Goal: Check status: Check status

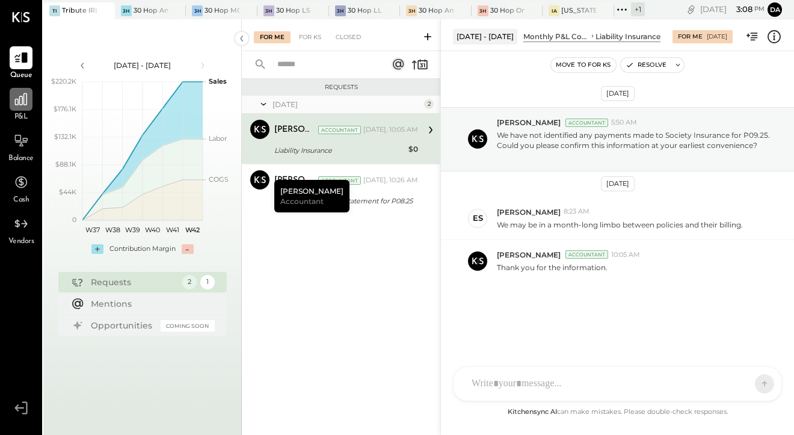
click at [15, 106] on icon at bounding box center [21, 99] width 16 height 16
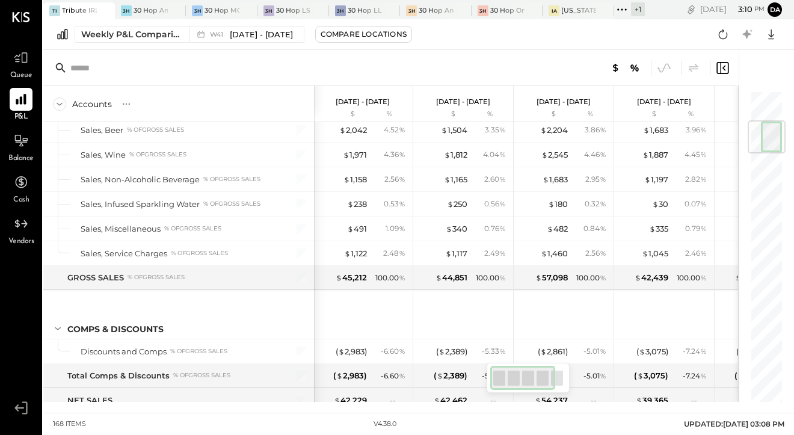
scroll to position [0, 2]
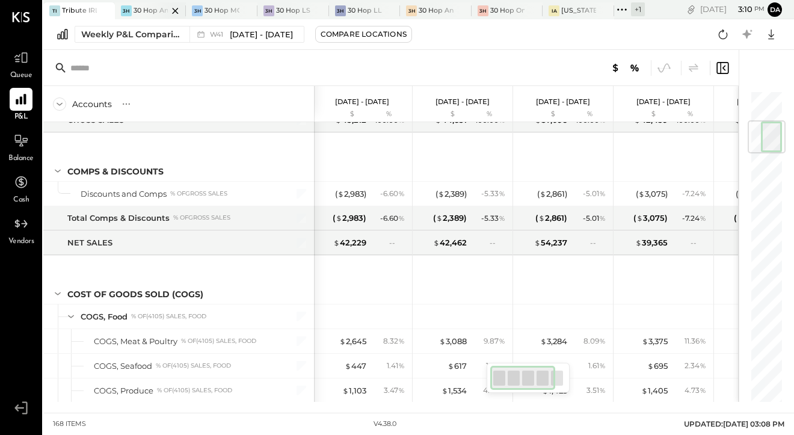
click at [152, 10] on div at bounding box center [165, 10] width 42 height 16
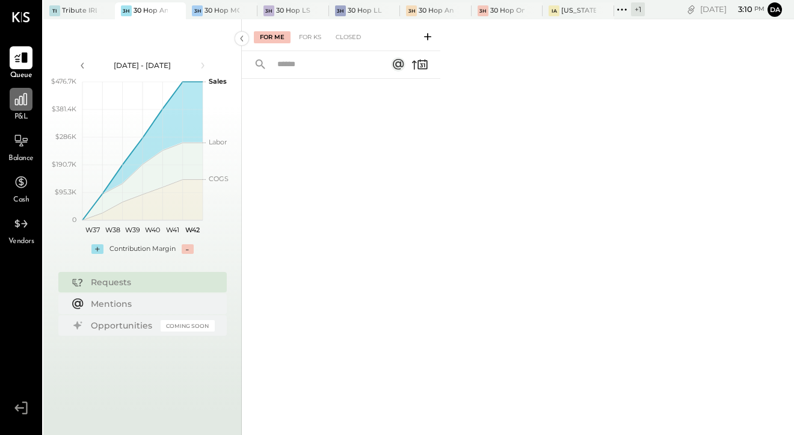
click at [14, 103] on icon at bounding box center [21, 99] width 16 height 16
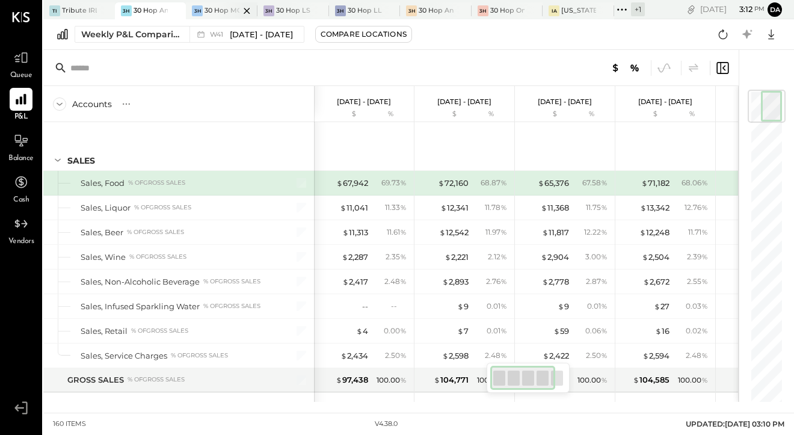
click at [225, 7] on div at bounding box center [236, 10] width 42 height 16
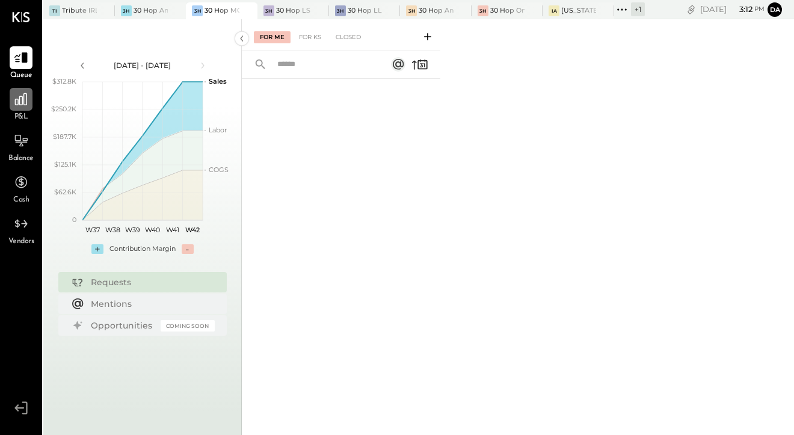
click at [13, 102] on div at bounding box center [21, 99] width 23 height 23
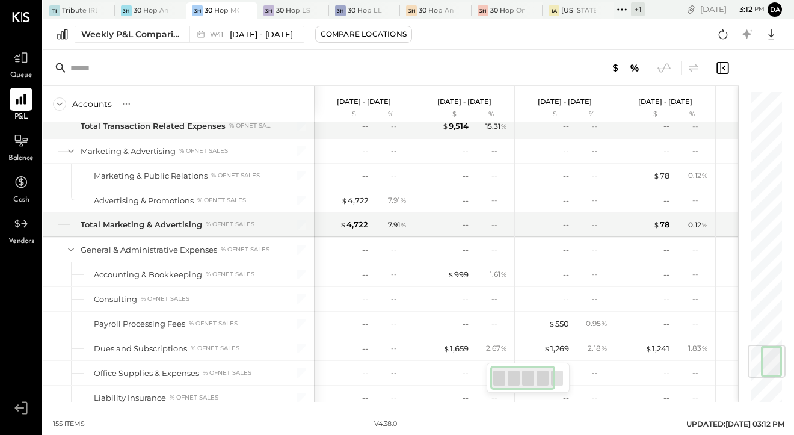
scroll to position [2157, 0]
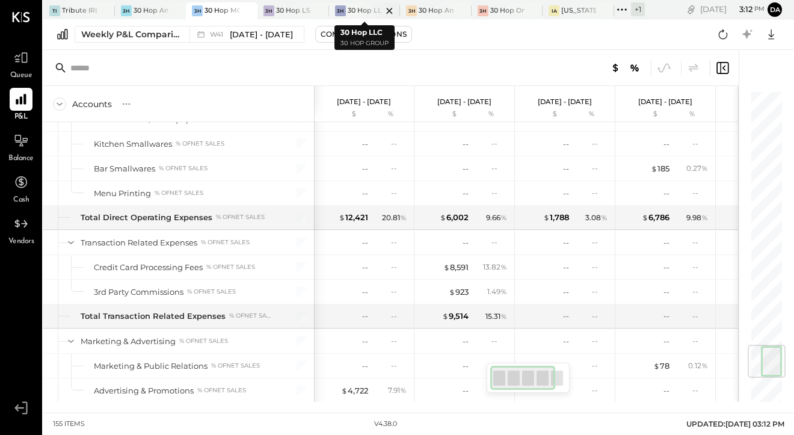
click at [369, 8] on div at bounding box center [379, 10] width 42 height 16
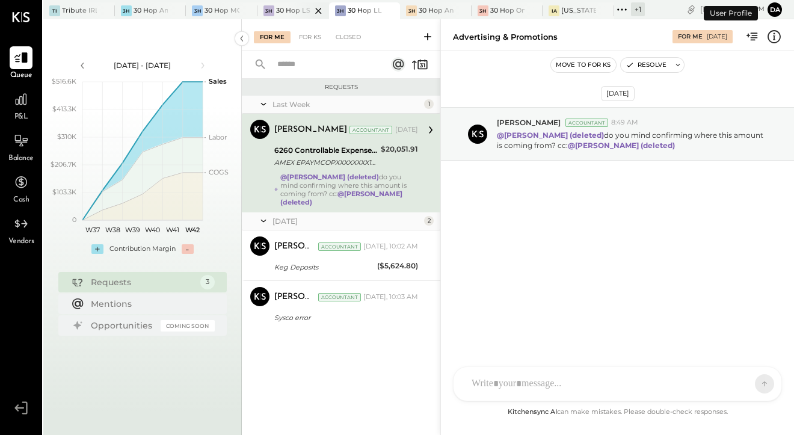
click at [287, 11] on div at bounding box center [308, 10] width 42 height 16
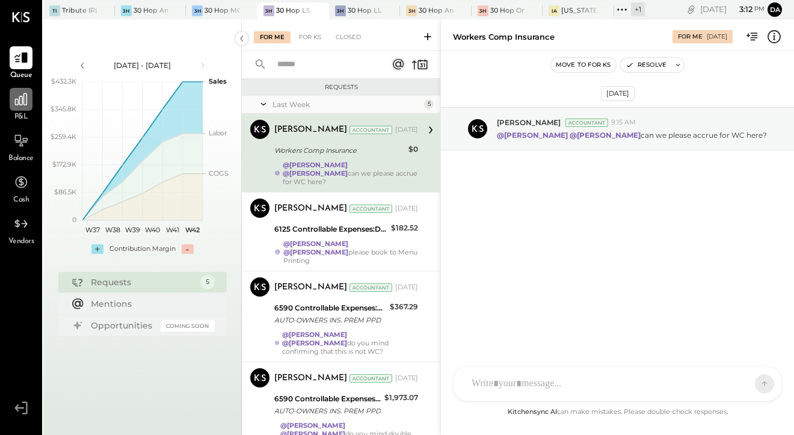
click at [19, 107] on div at bounding box center [21, 99] width 23 height 23
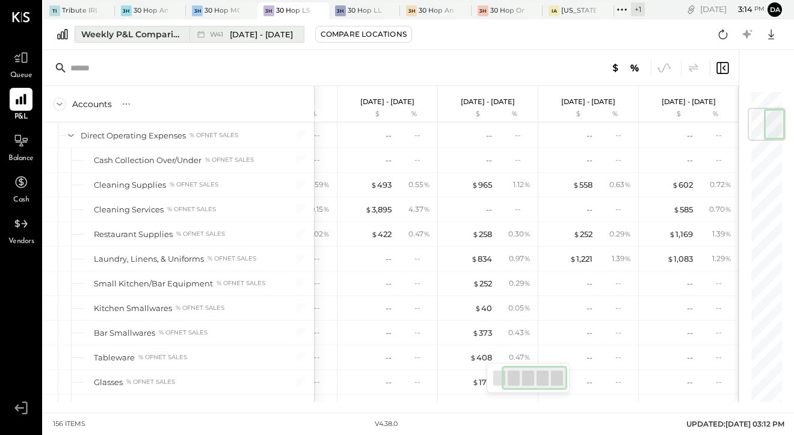
scroll to position [153, 0]
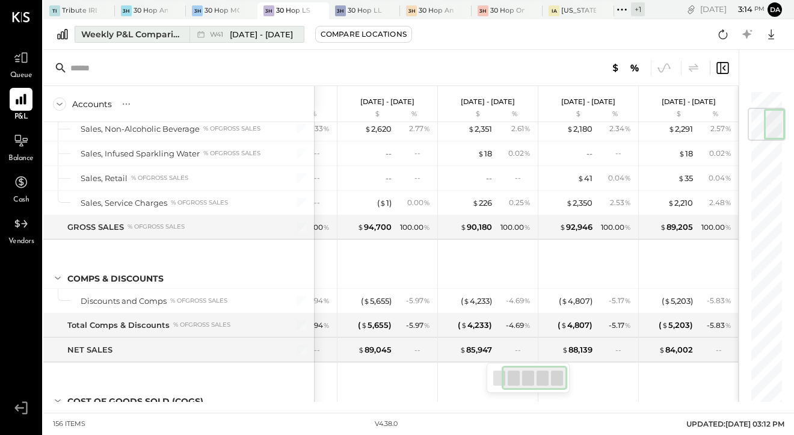
click at [155, 35] on div "Weekly P&L Comparison" at bounding box center [131, 34] width 101 height 12
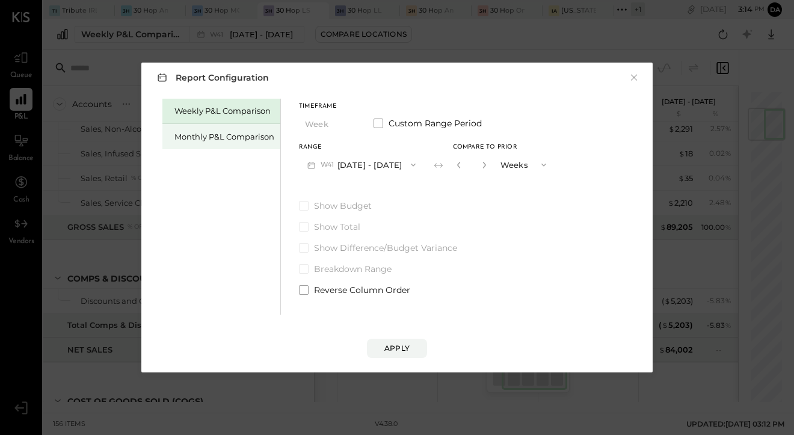
click at [221, 130] on div "Monthly P&L Comparison" at bounding box center [221, 136] width 118 height 25
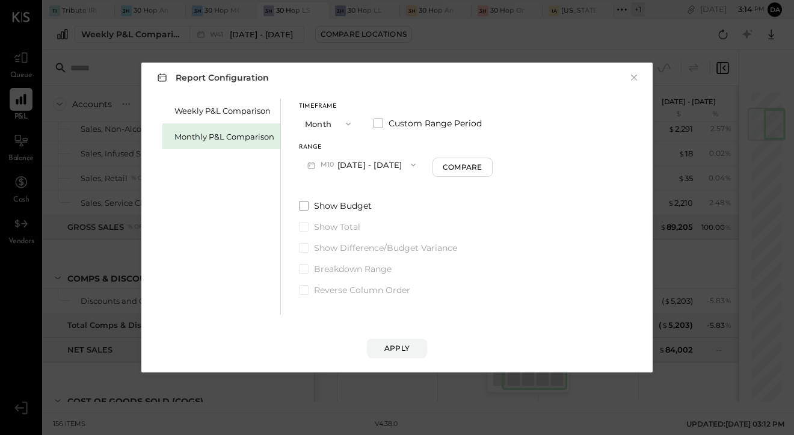
click at [360, 167] on button "M10 [DATE] - [DATE]" at bounding box center [361, 164] width 125 height 22
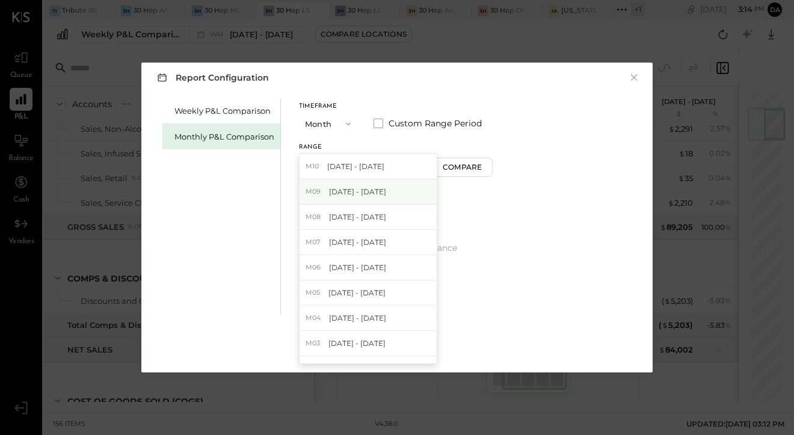
click at [360, 185] on div "M09 [DATE] - [DATE]" at bounding box center [367, 191] width 137 height 25
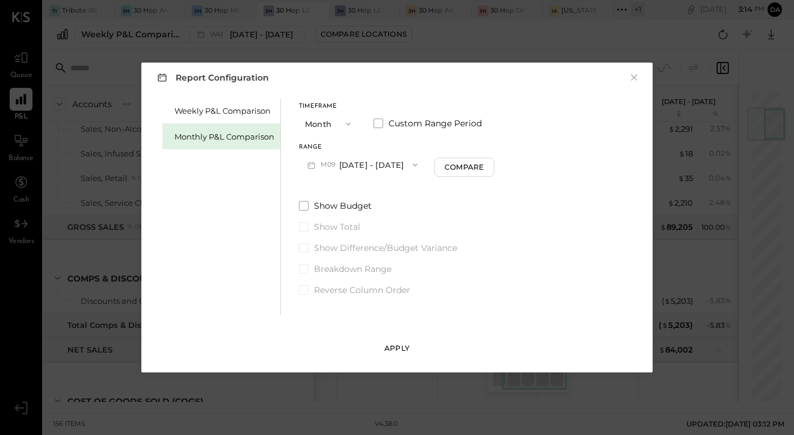
click at [396, 347] on div "Apply" at bounding box center [396, 348] width 25 height 10
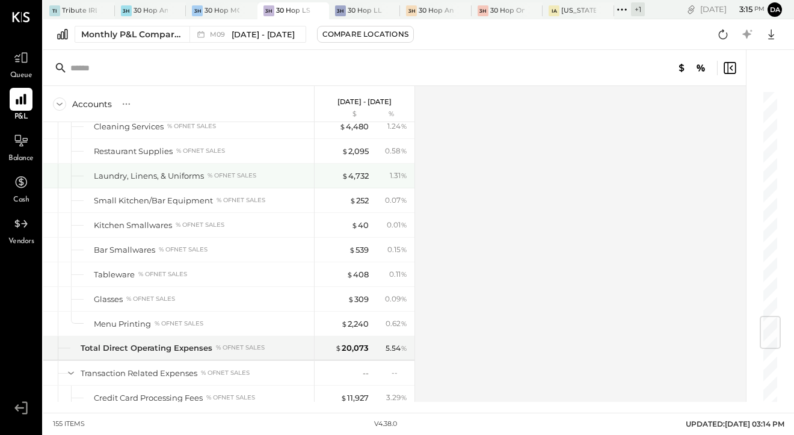
scroll to position [1909, 0]
